Goal: Information Seeking & Learning: Learn about a topic

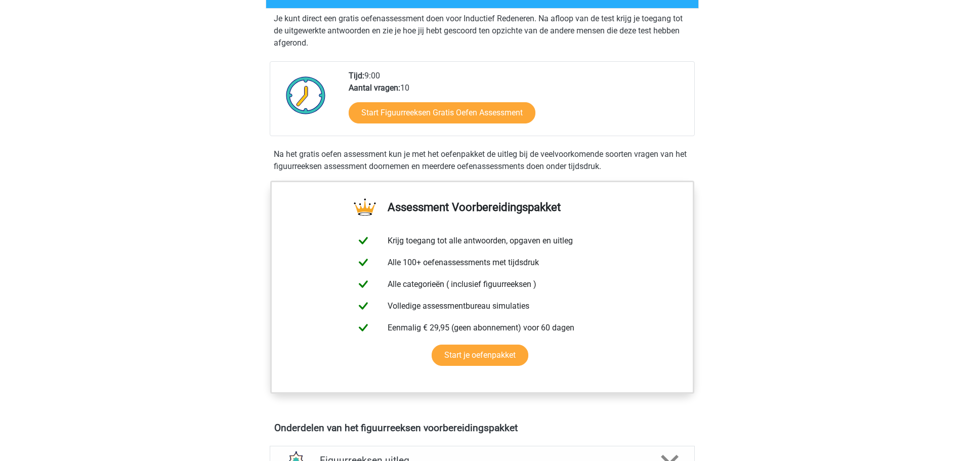
scroll to position [203, 0]
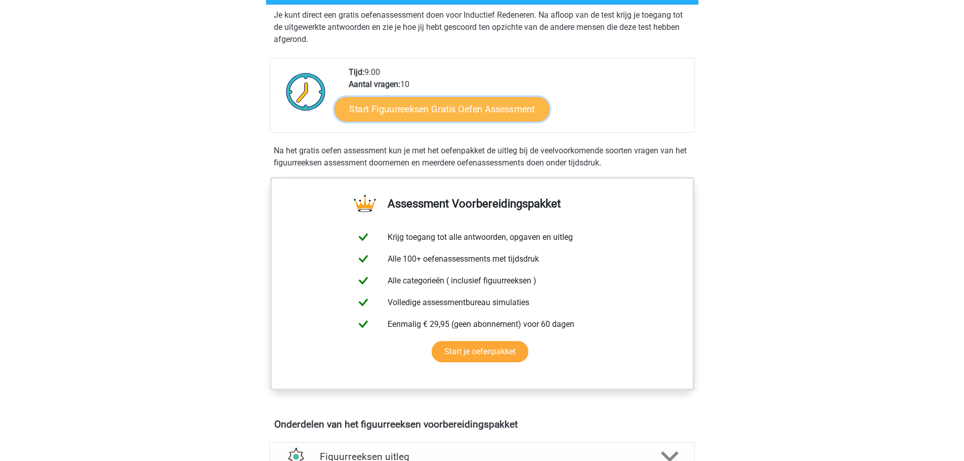
click at [420, 101] on link "Start Figuurreeksen Gratis Oefen Assessment" at bounding box center [442, 109] width 215 height 24
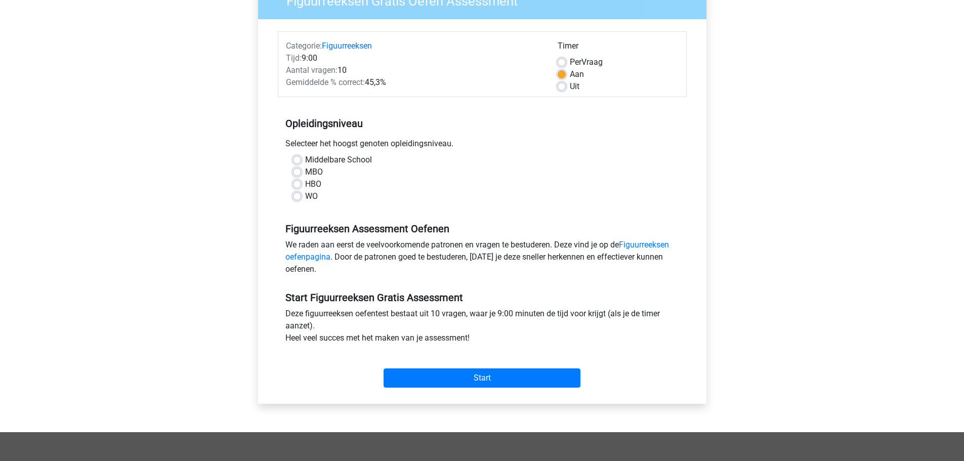
scroll to position [101, 0]
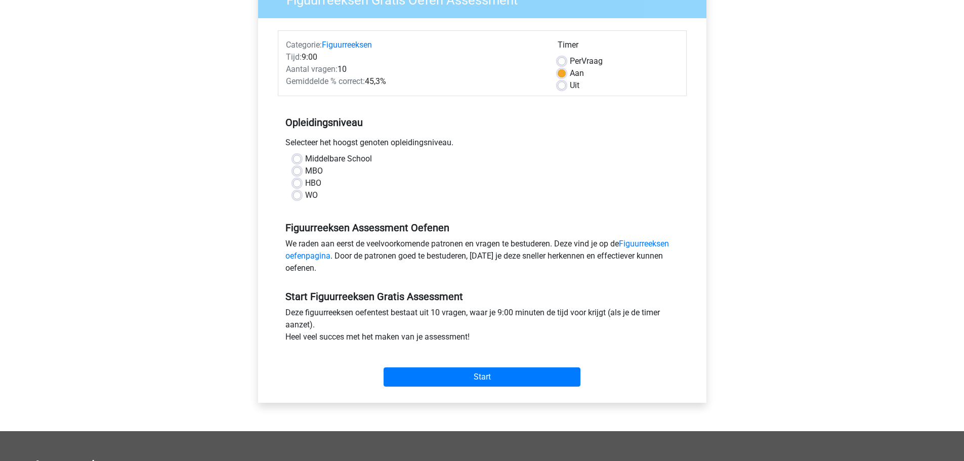
click at [302, 157] on div "Middelbare School" at bounding box center [482, 159] width 379 height 12
click at [305, 157] on label "Middelbare School" at bounding box center [338, 159] width 67 height 12
click at [300, 157] on input "Middelbare School" at bounding box center [297, 158] width 8 height 10
radio input "true"
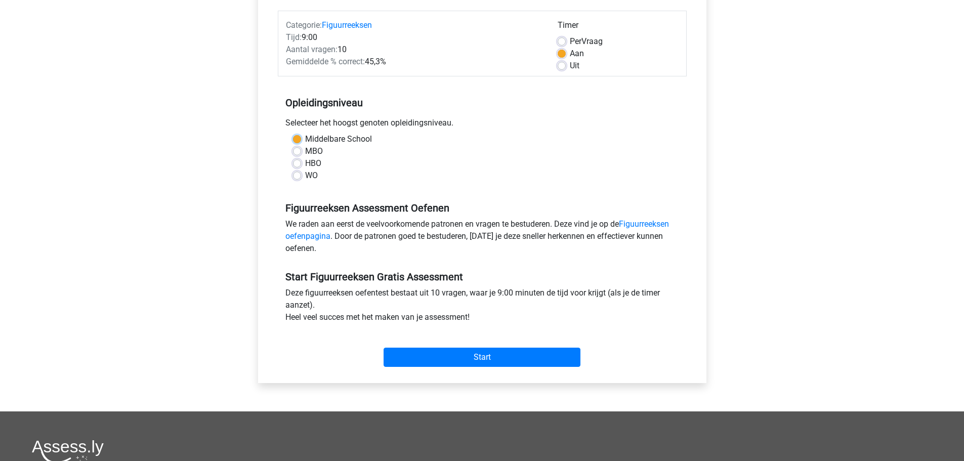
scroll to position [203, 0]
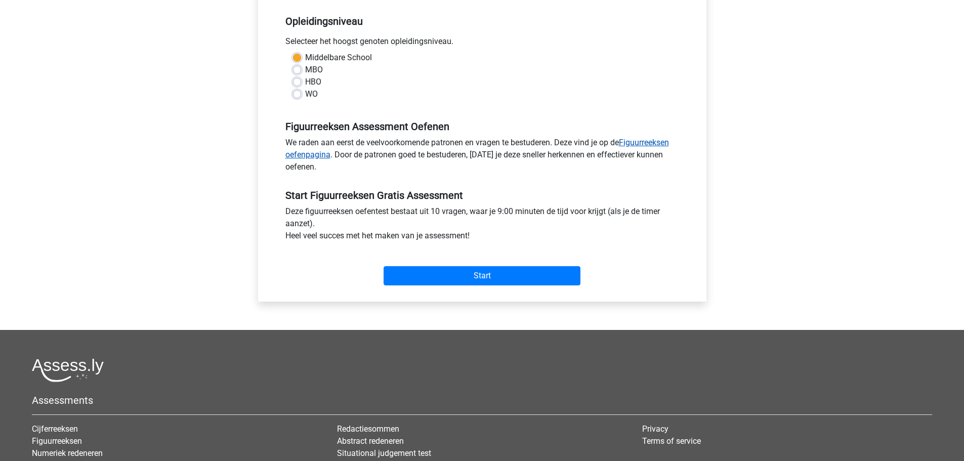
click at [640, 144] on link "Figuurreeksen oefenpagina" at bounding box center [478, 149] width 384 height 22
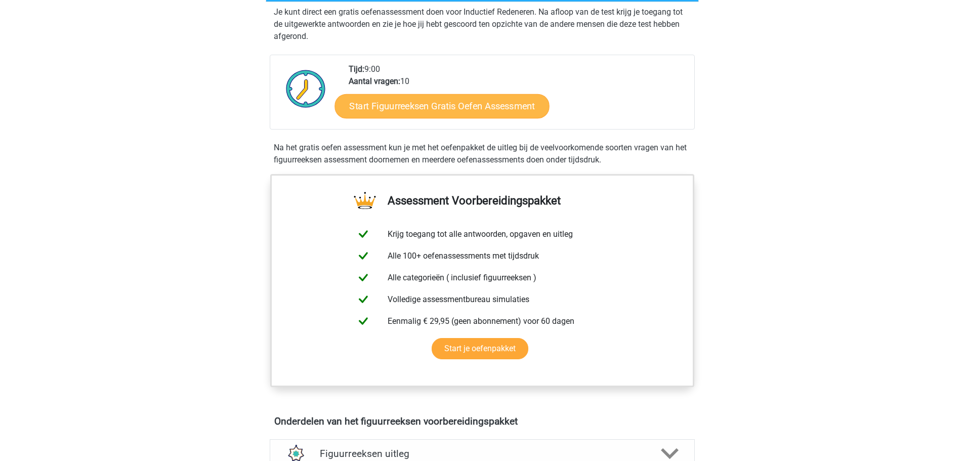
scroll to position [203, 0]
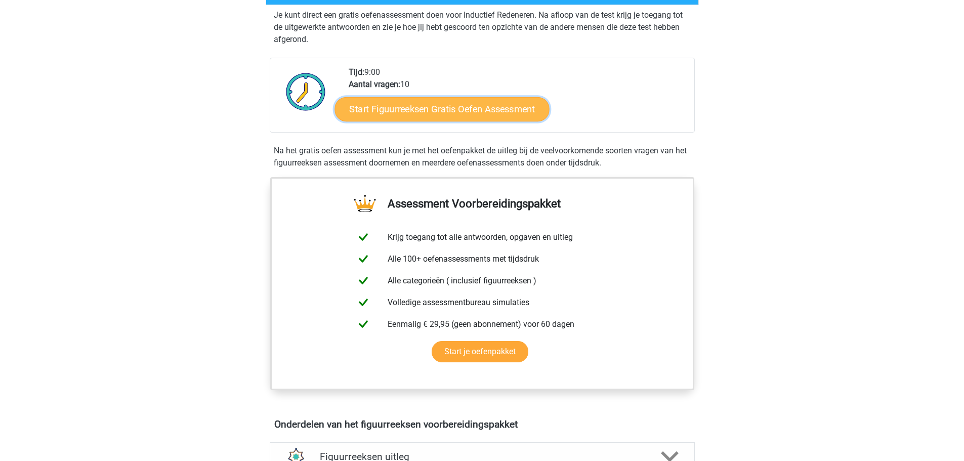
click at [466, 112] on link "Start Figuurreeksen Gratis Oefen Assessment" at bounding box center [442, 109] width 215 height 24
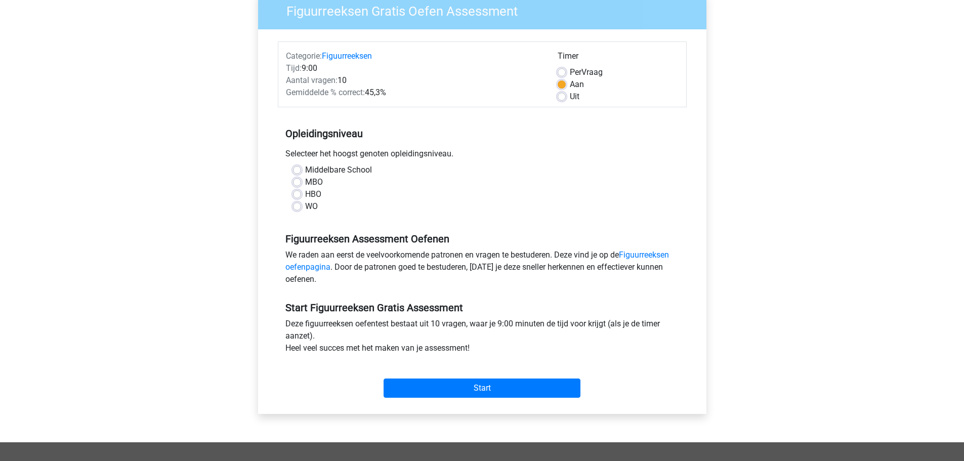
scroll to position [101, 0]
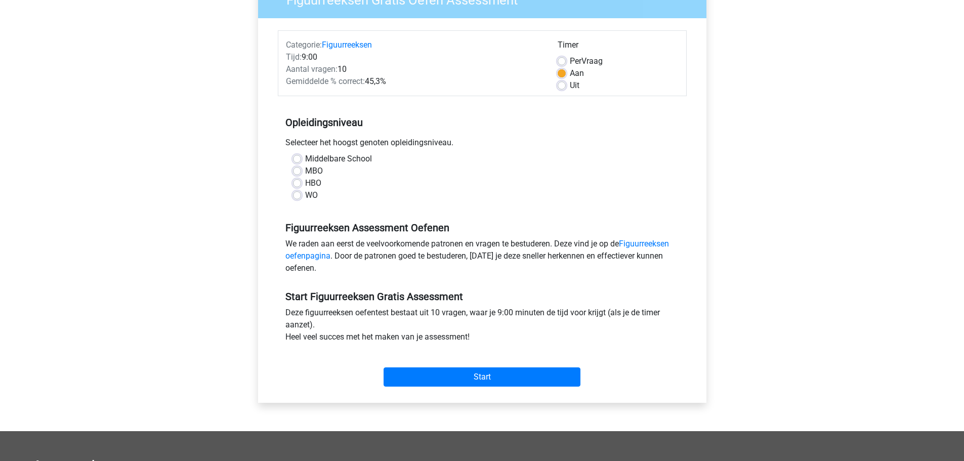
click at [348, 156] on label "Middelbare School" at bounding box center [338, 159] width 67 height 12
click at [301, 156] on input "Middelbare School" at bounding box center [297, 158] width 8 height 10
radio input "true"
click at [521, 367] on div "Start" at bounding box center [482, 368] width 409 height 35
click at [518, 378] on input "Start" at bounding box center [482, 377] width 197 height 19
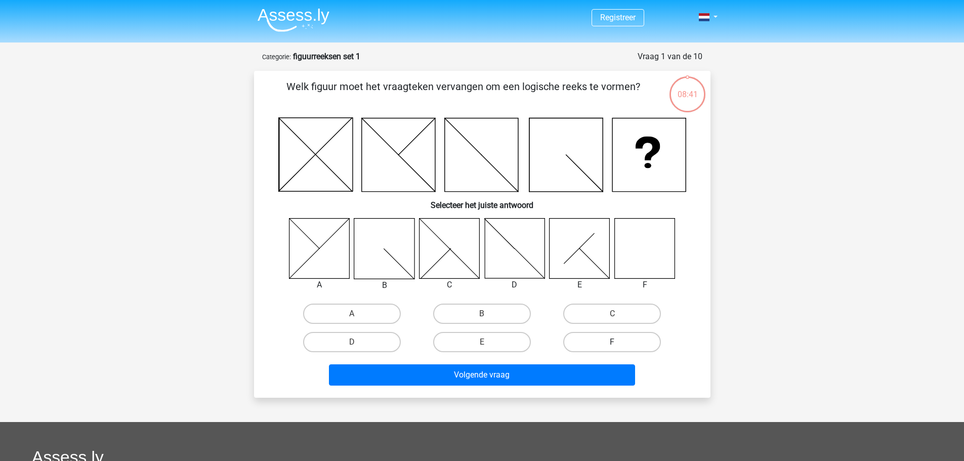
click at [612, 346] on label "F" at bounding box center [612, 342] width 98 height 20
click at [613, 346] on input "F" at bounding box center [616, 345] width 7 height 7
radio input "true"
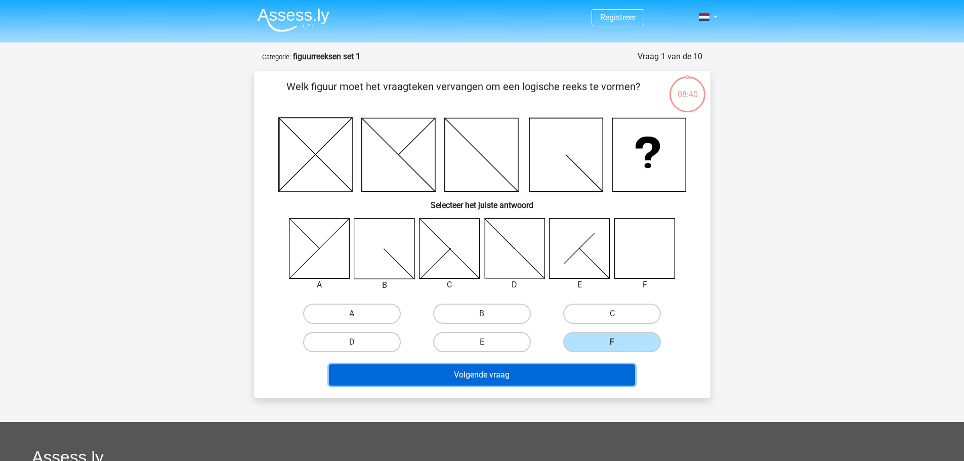
click at [597, 374] on button "Volgende vraag" at bounding box center [482, 375] width 306 height 21
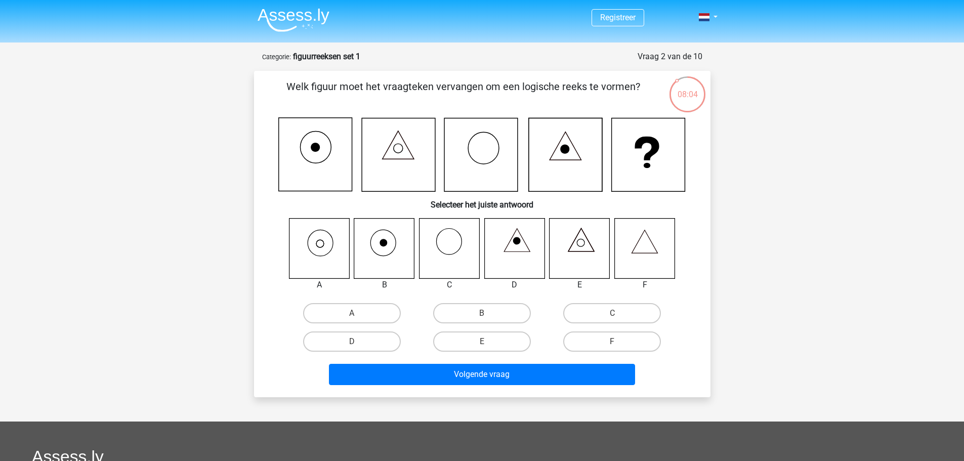
click at [652, 260] on icon at bounding box center [645, 248] width 60 height 60
click at [633, 338] on label "F" at bounding box center [612, 342] width 98 height 20
click at [619, 342] on input "F" at bounding box center [616, 345] width 7 height 7
radio input "true"
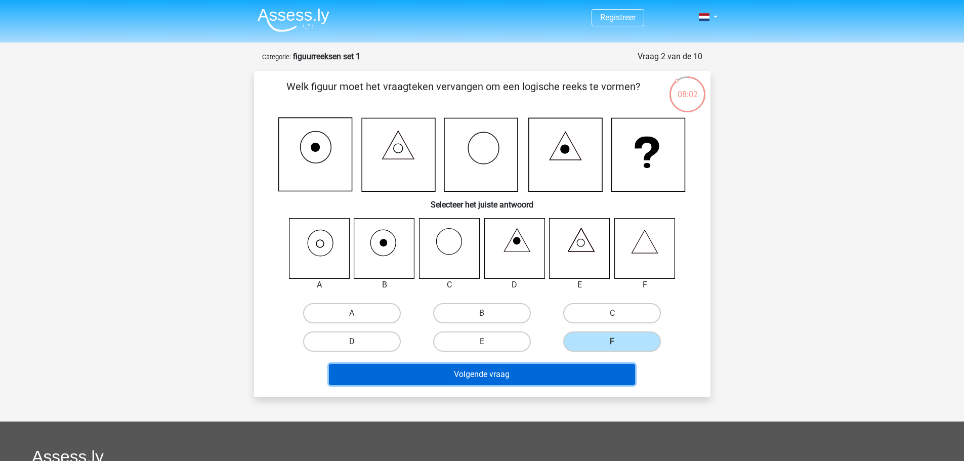
click at [596, 371] on button "Volgende vraag" at bounding box center [482, 374] width 306 height 21
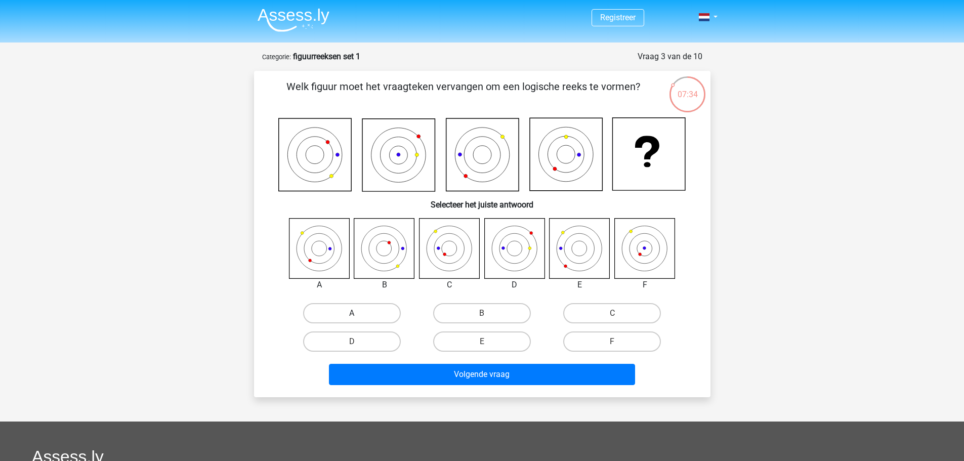
click at [343, 311] on label "A" at bounding box center [352, 313] width 98 height 20
click at [352, 313] on input "A" at bounding box center [355, 316] width 7 height 7
radio input "true"
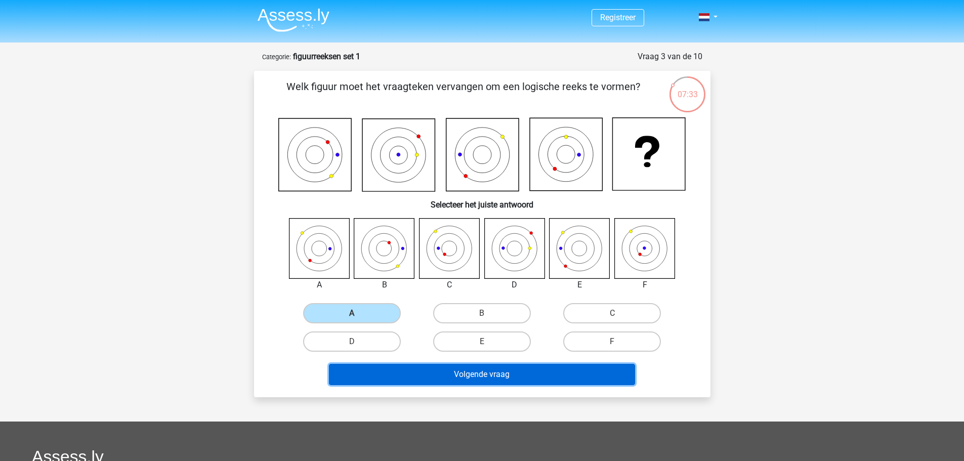
click at [507, 373] on button "Volgende vraag" at bounding box center [482, 374] width 306 height 21
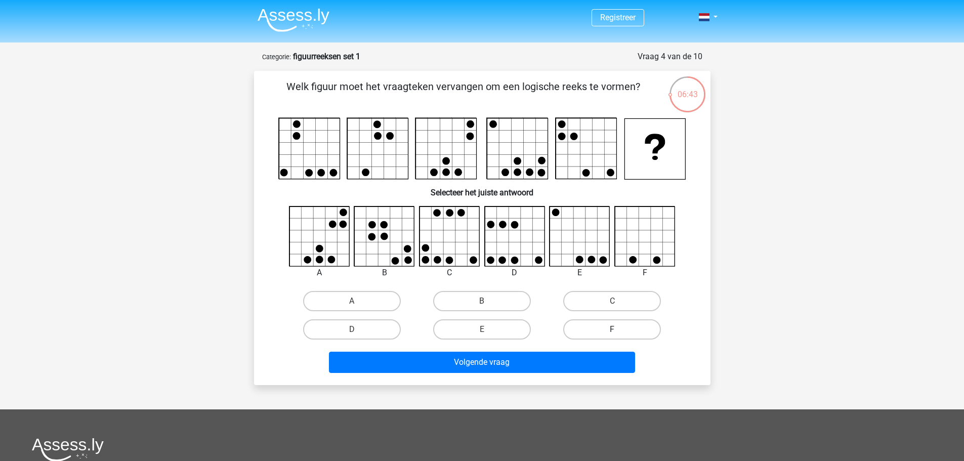
click at [600, 329] on label "F" at bounding box center [612, 329] width 98 height 20
click at [613, 330] on input "F" at bounding box center [616, 333] width 7 height 7
radio input "true"
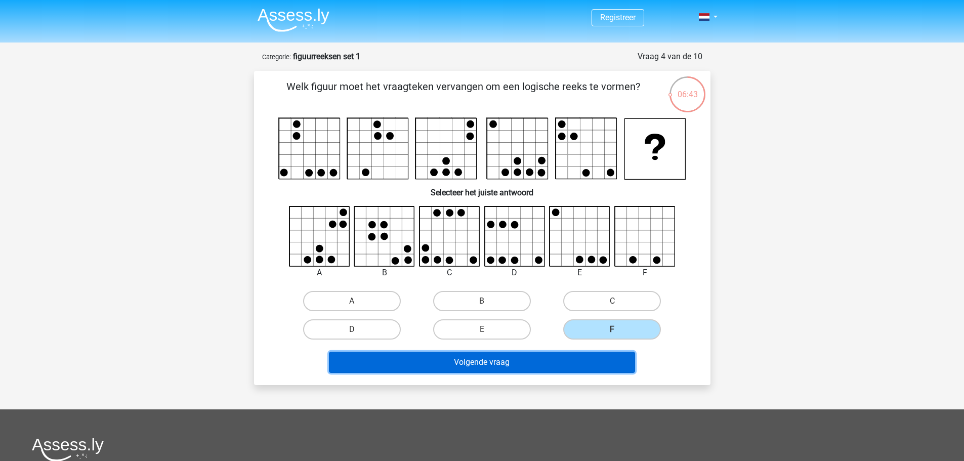
click at [581, 354] on button "Volgende vraag" at bounding box center [482, 362] width 306 height 21
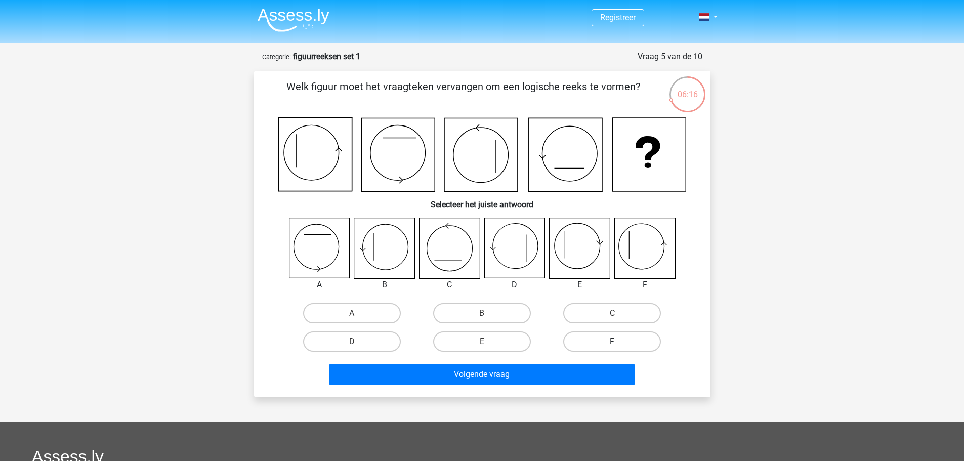
click at [632, 338] on label "F" at bounding box center [612, 342] width 98 height 20
click at [619, 342] on input "F" at bounding box center [616, 345] width 7 height 7
radio input "true"
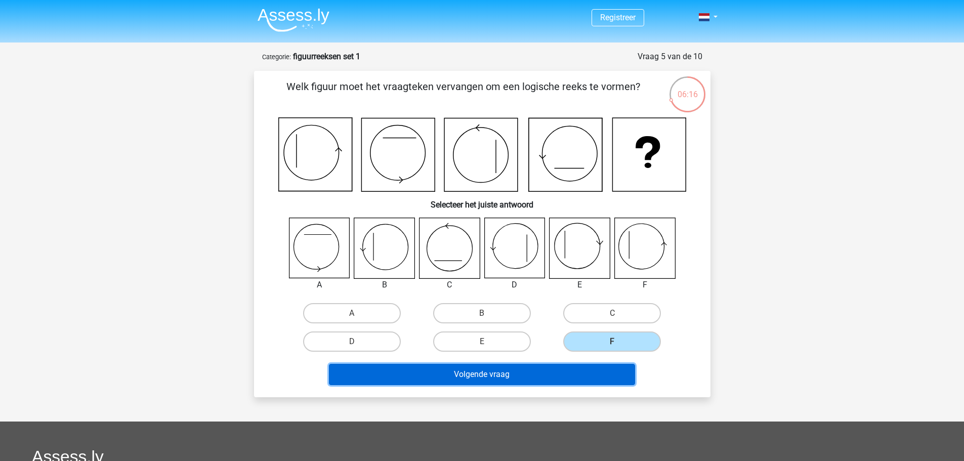
click at [584, 371] on button "Volgende vraag" at bounding box center [482, 374] width 306 height 21
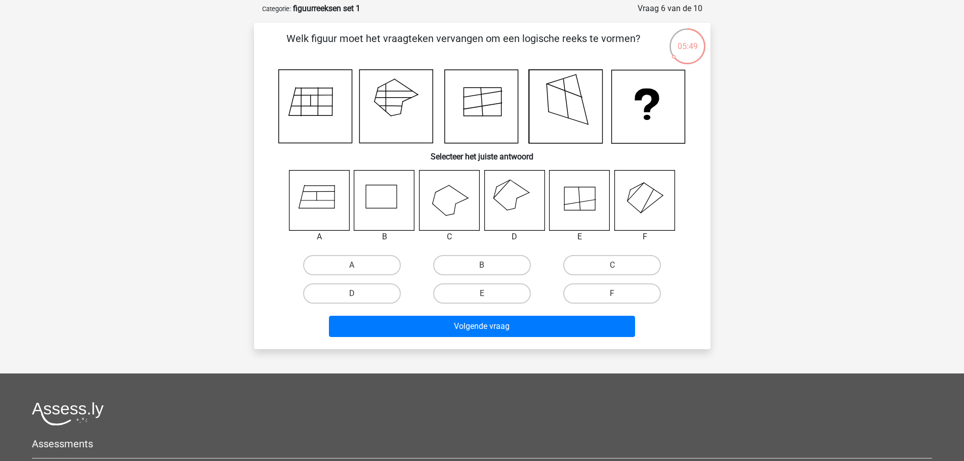
scroll to position [51, 0]
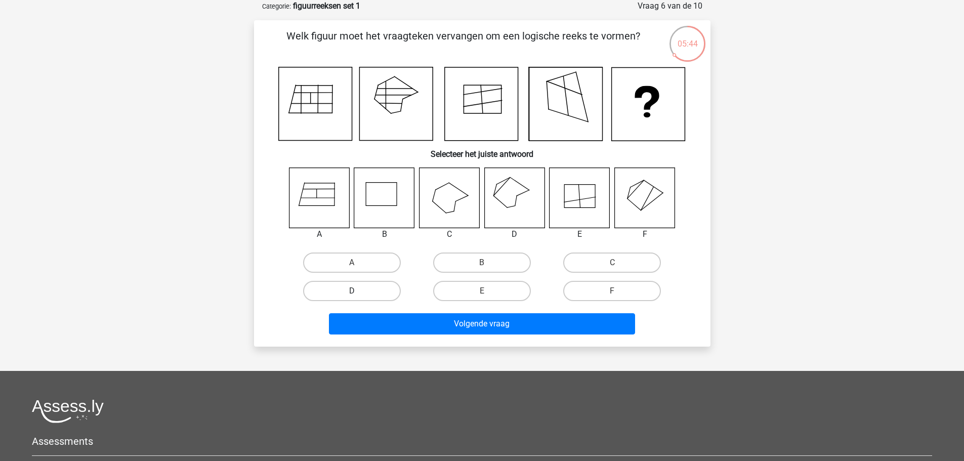
click at [387, 293] on label "D" at bounding box center [352, 291] width 98 height 20
click at [358, 293] on input "D" at bounding box center [355, 294] width 7 height 7
radio input "true"
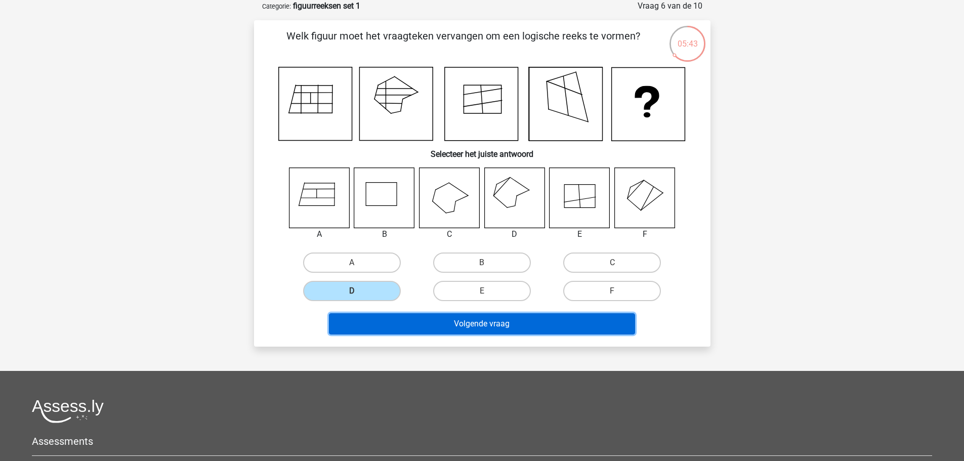
click at [475, 332] on button "Volgende vraag" at bounding box center [482, 323] width 306 height 21
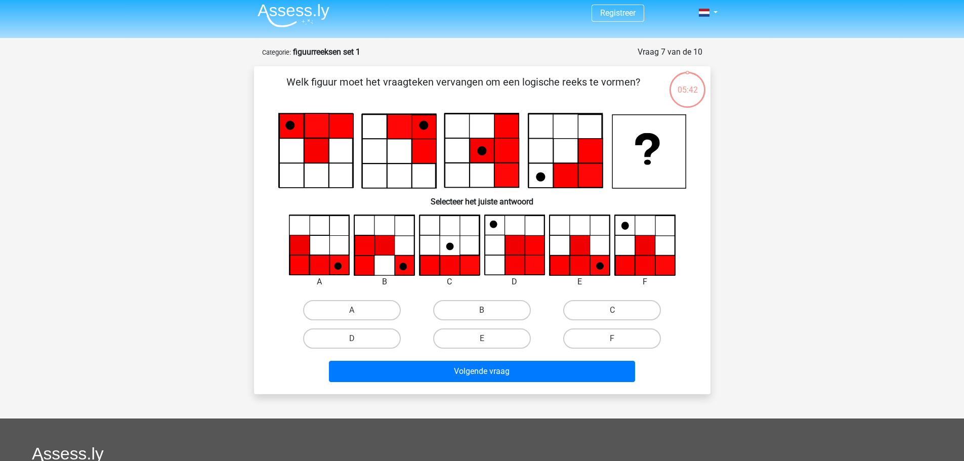
scroll to position [0, 0]
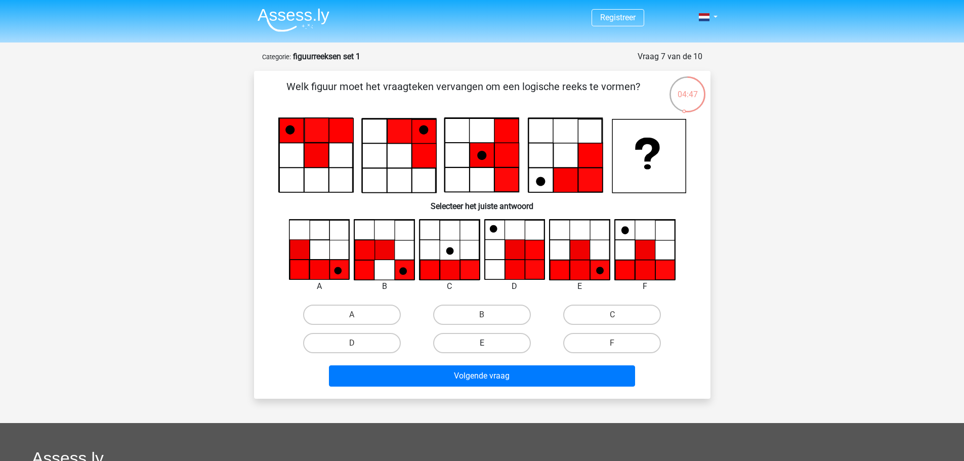
click at [508, 341] on label "E" at bounding box center [482, 343] width 98 height 20
click at [489, 343] on input "E" at bounding box center [485, 346] width 7 height 7
radio input "true"
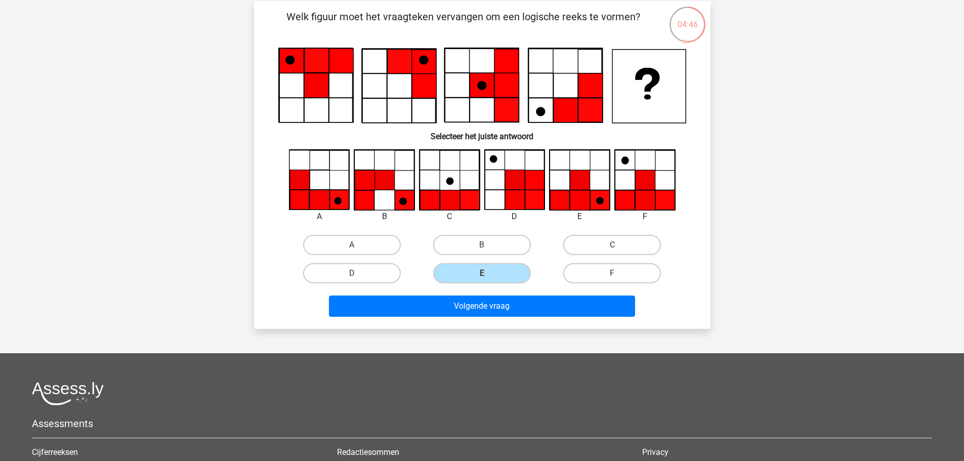
scroll to position [101, 0]
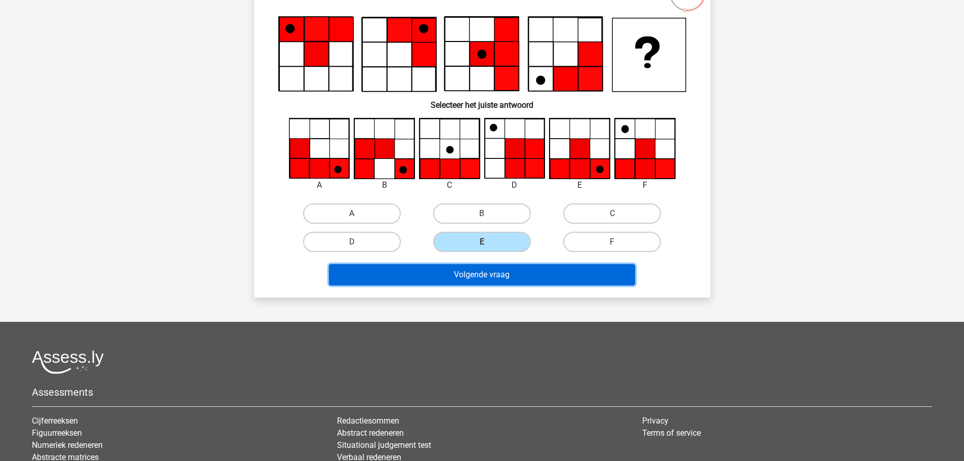
click at [538, 281] on button "Volgende vraag" at bounding box center [482, 274] width 306 height 21
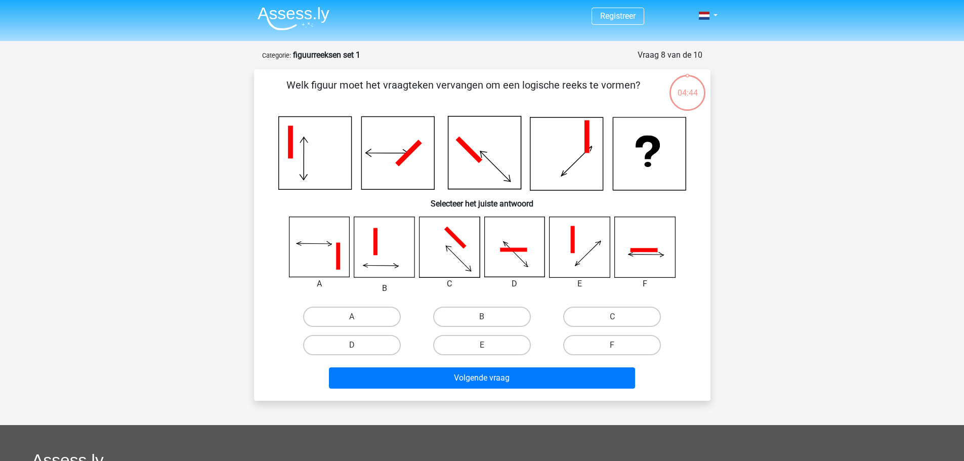
scroll to position [0, 0]
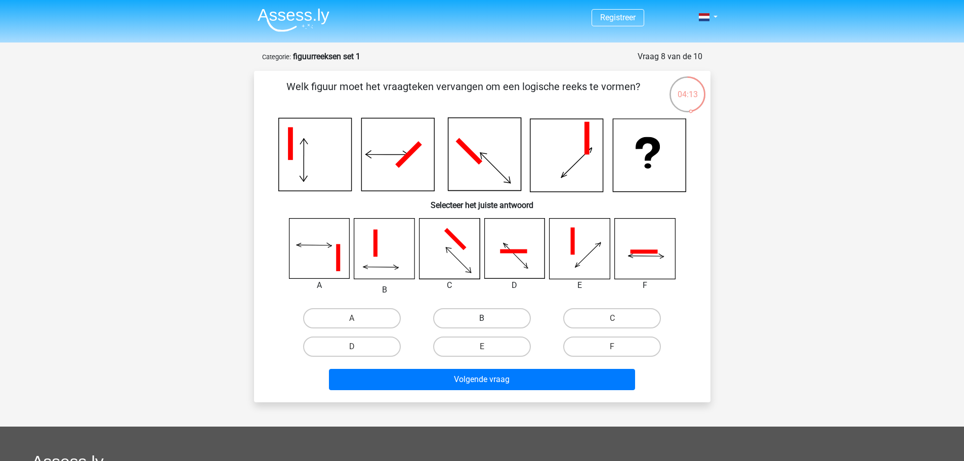
click at [455, 319] on label "B" at bounding box center [482, 318] width 98 height 20
click at [482, 319] on input "B" at bounding box center [485, 321] width 7 height 7
radio input "true"
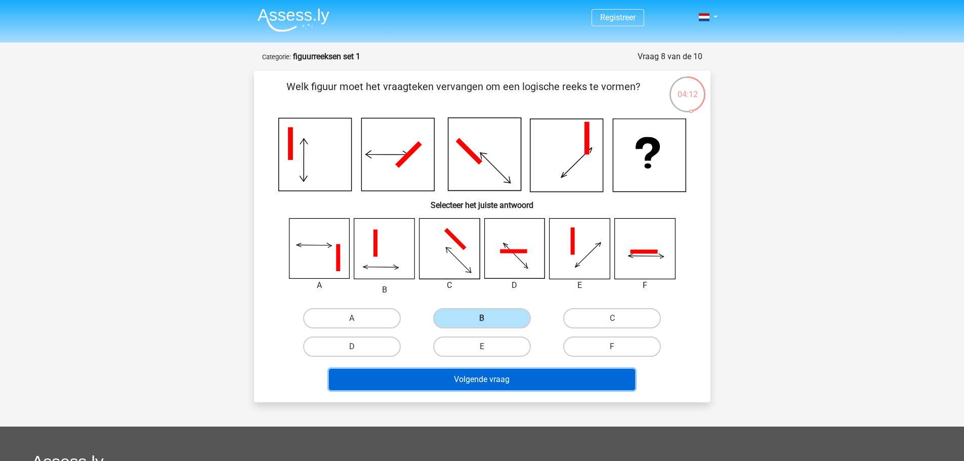
click at [474, 379] on button "Volgende vraag" at bounding box center [482, 379] width 306 height 21
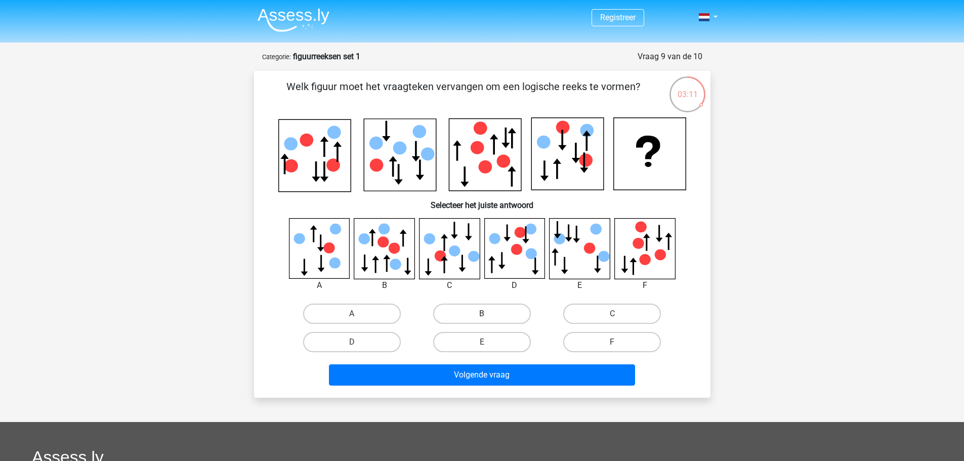
click at [457, 312] on label "B" at bounding box center [482, 314] width 98 height 20
click at [482, 314] on input "B" at bounding box center [485, 317] width 7 height 7
radio input "true"
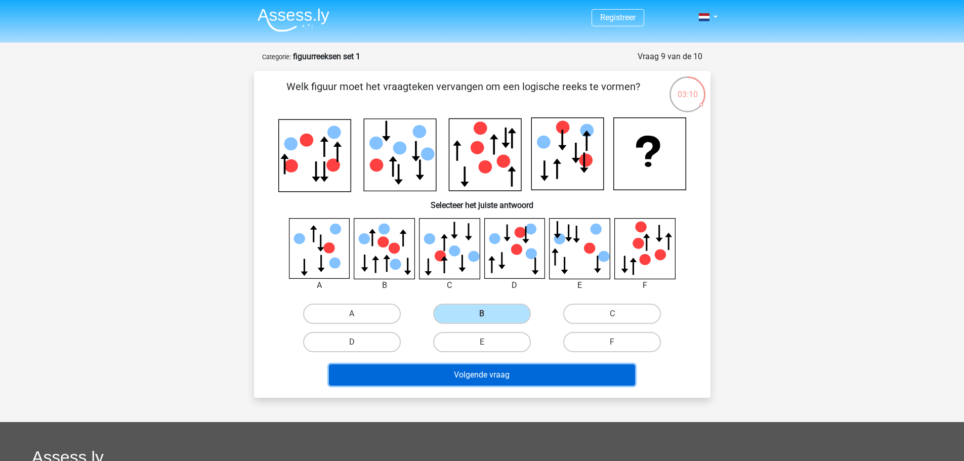
click at [468, 371] on button "Volgende vraag" at bounding box center [482, 375] width 306 height 21
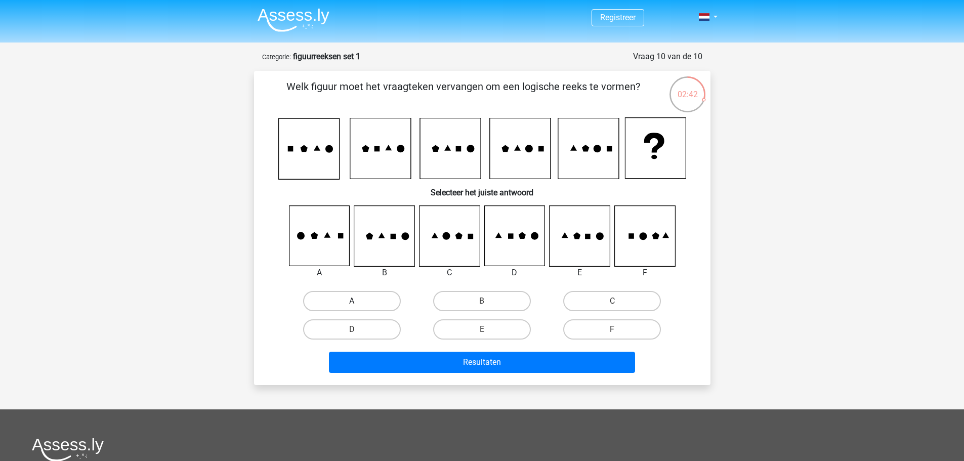
click at [372, 307] on label "A" at bounding box center [352, 301] width 98 height 20
click at [358, 307] on input "A" at bounding box center [355, 304] width 7 height 7
radio input "true"
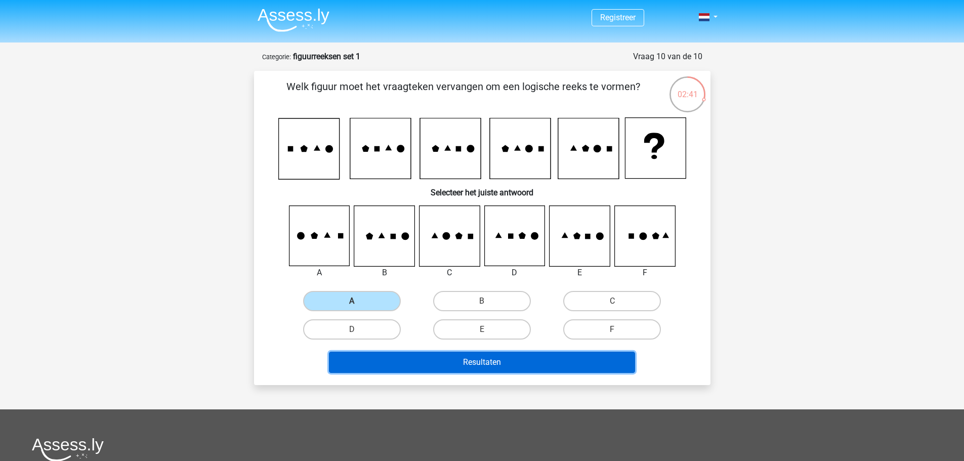
click at [438, 362] on button "Resultaten" at bounding box center [482, 362] width 306 height 21
